Goal: Task Accomplishment & Management: Manage account settings

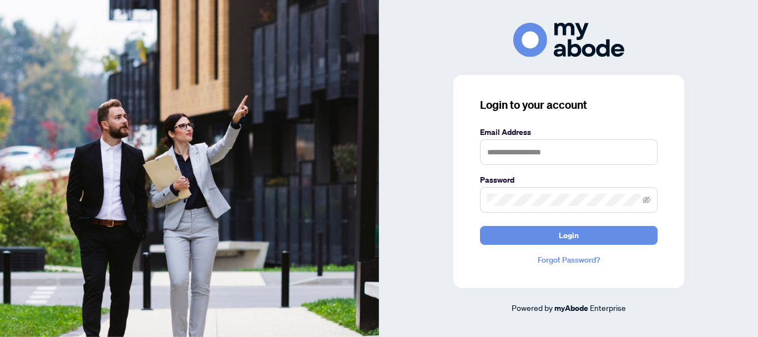
type input "**********"
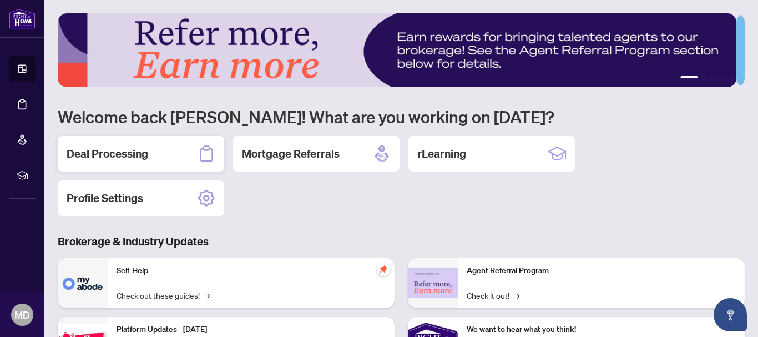
click at [103, 157] on h2 "Deal Processing" at bounding box center [108, 154] width 82 height 16
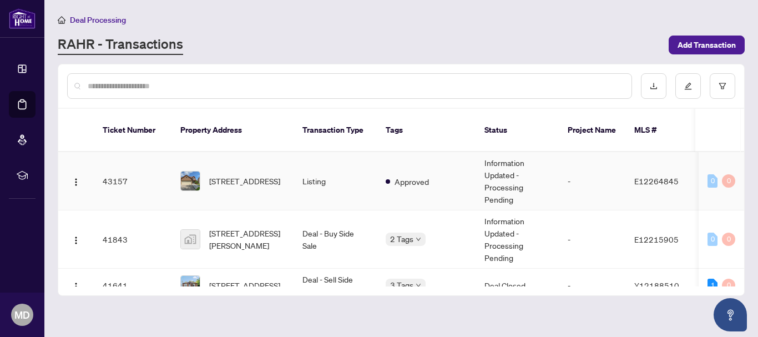
click at [203, 152] on td "48 Fishery Rd, Toronto, Ontario M1C 3R7, Canada" at bounding box center [232, 181] width 122 height 58
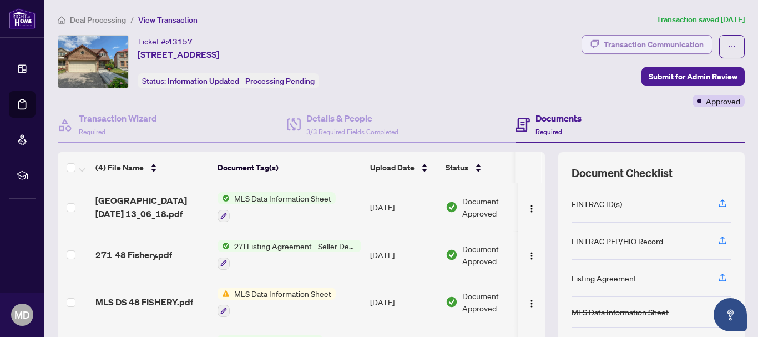
click at [639, 46] on div "Transaction Communication" at bounding box center [653, 44] width 100 height 18
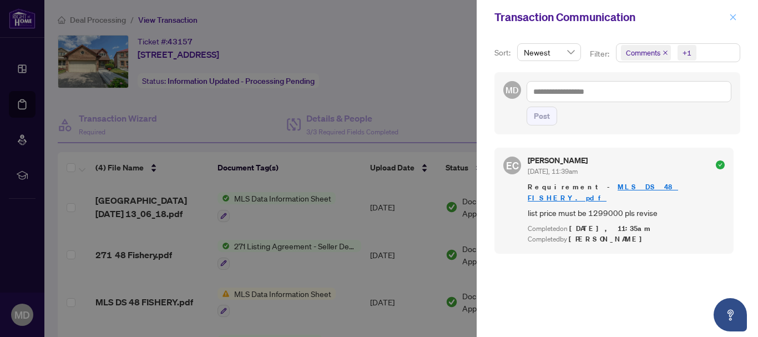
click at [733, 18] on icon "close" at bounding box center [733, 17] width 8 height 8
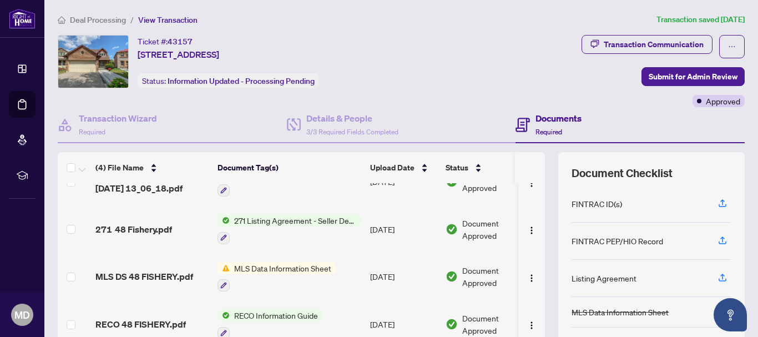
scroll to position [145, 0]
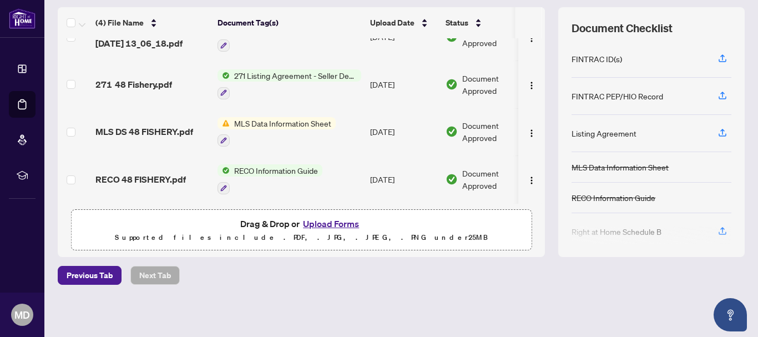
click at [319, 225] on button "Upload Forms" at bounding box center [331, 223] width 63 height 14
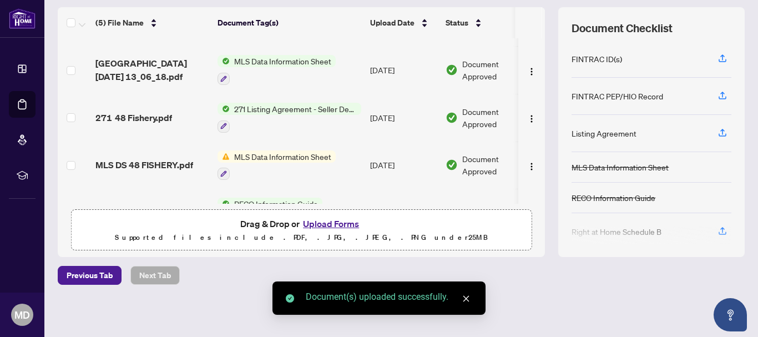
click at [323, 223] on button "Upload Forms" at bounding box center [331, 223] width 63 height 14
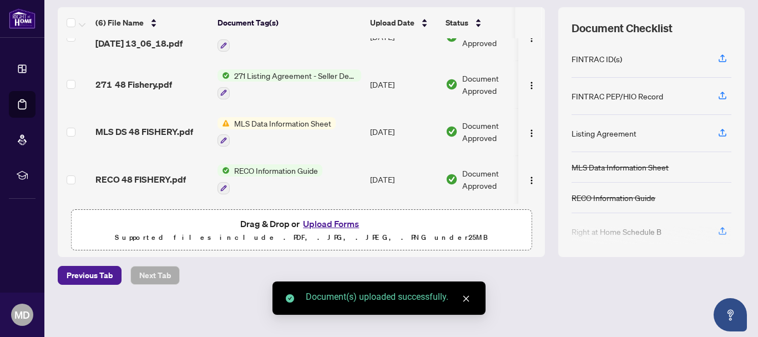
scroll to position [99, 0]
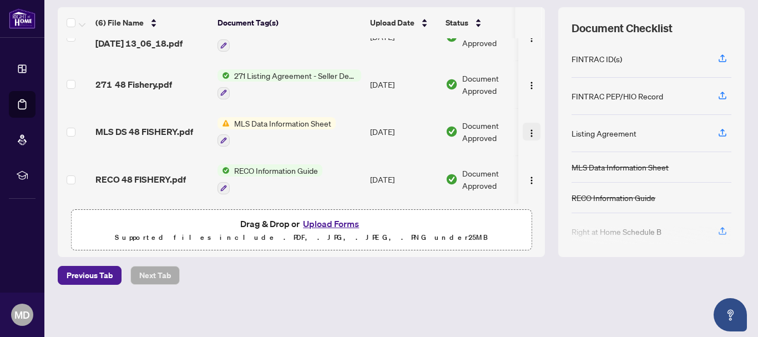
click at [527, 132] on img "button" at bounding box center [531, 133] width 9 height 9
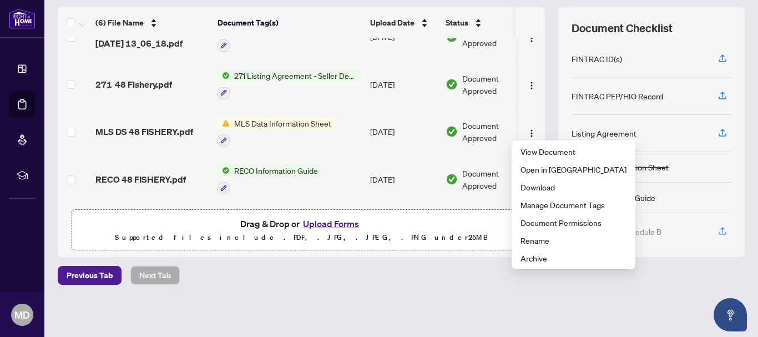
click at [456, 279] on div "Previous Tab Next Tab" at bounding box center [401, 275] width 687 height 19
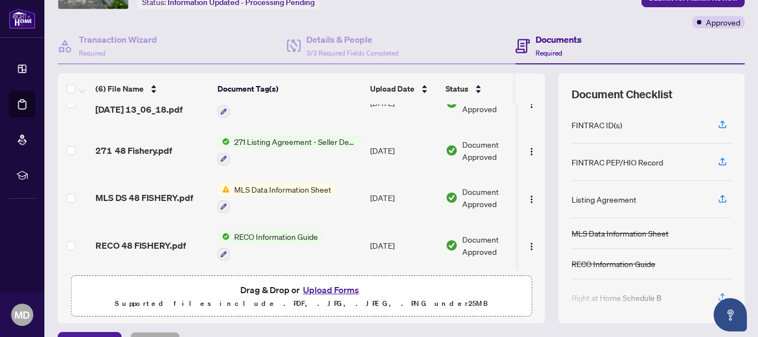
scroll to position [0, 0]
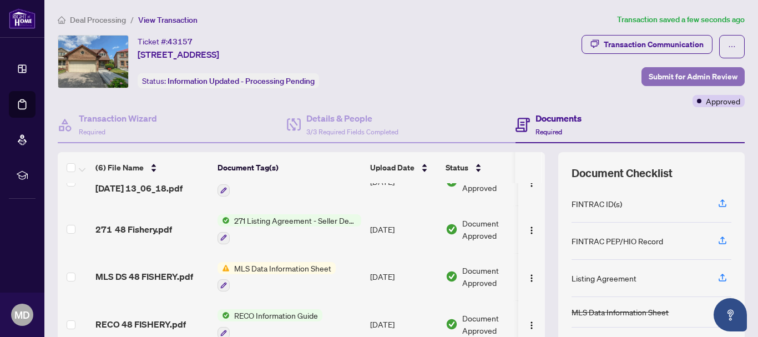
click at [648, 84] on span "Submit for Admin Review" at bounding box center [692, 77] width 89 height 18
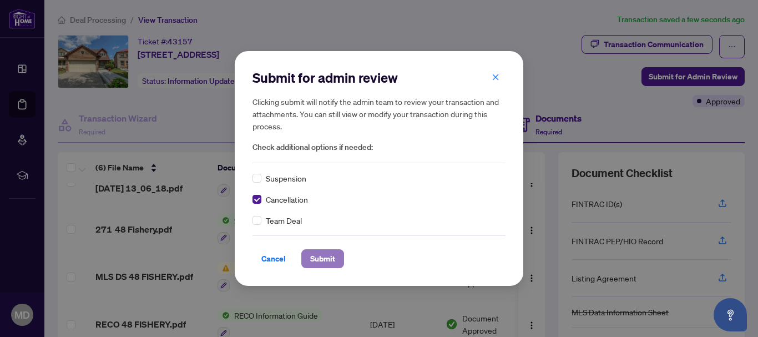
click at [317, 255] on span "Submit" at bounding box center [322, 259] width 25 height 18
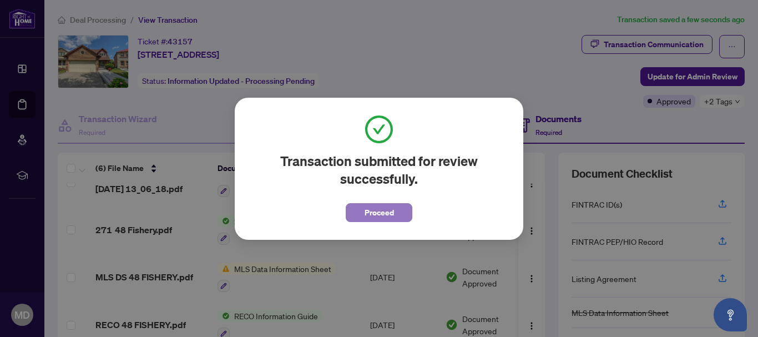
click at [378, 216] on span "Proceed" at bounding box center [378, 213] width 29 height 18
